Goal: Task Accomplishment & Management: Use online tool/utility

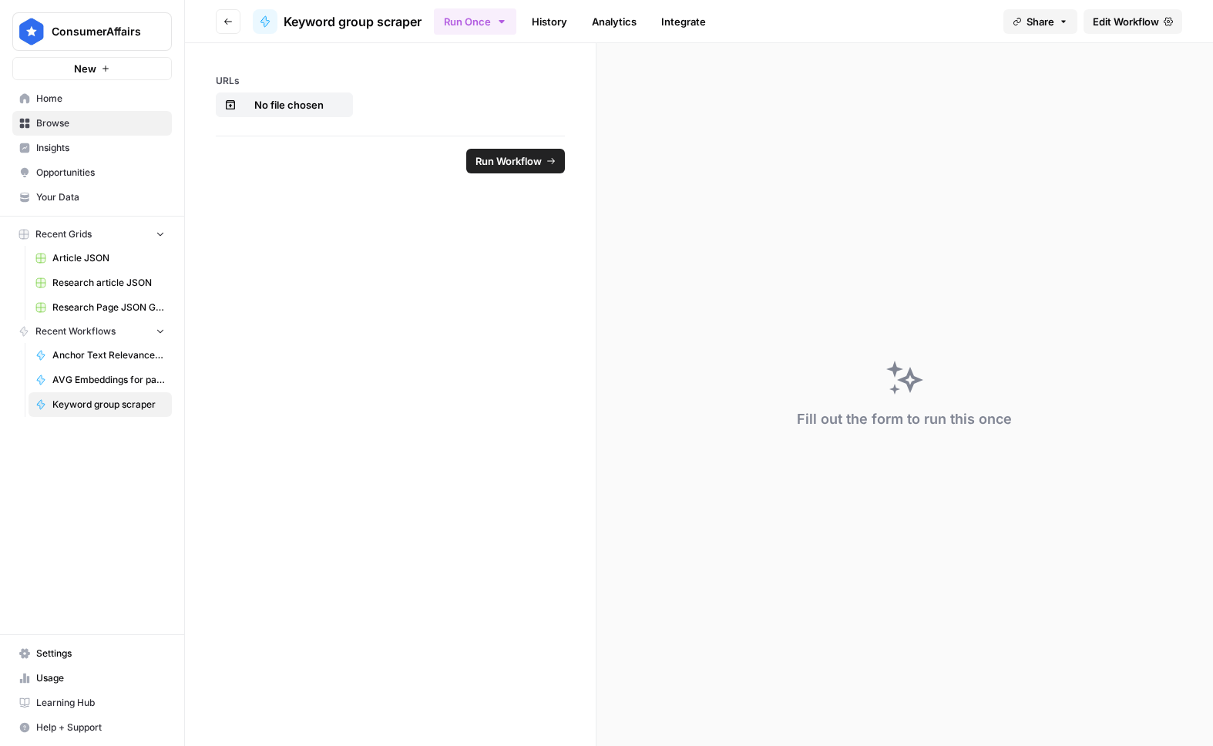
click at [77, 24] on span "ConsumerAffairs" at bounding box center [98, 31] width 93 height 15
click at [53, 114] on span "ConsumerAffairs" at bounding box center [142, 115] width 190 height 15
